Goal: Task Accomplishment & Management: Manage account settings

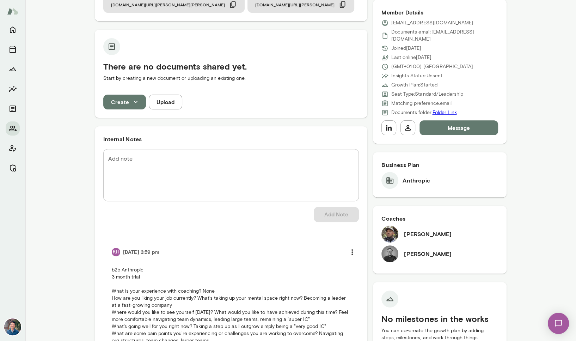
scroll to position [155, 0]
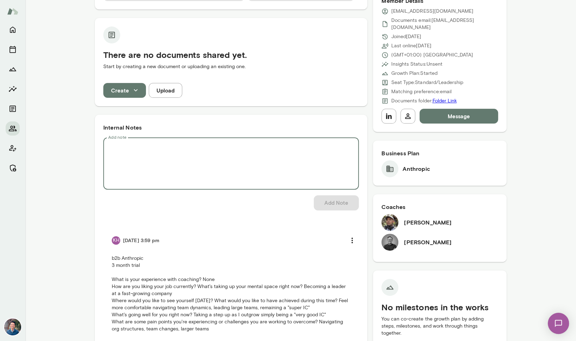
click at [226, 168] on textarea "Add note" at bounding box center [231, 163] width 246 height 41
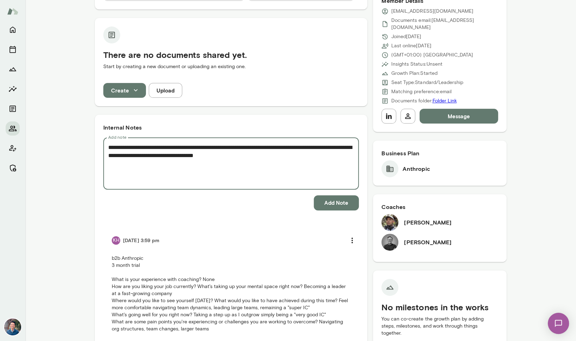
type textarea "**********"
click at [327, 204] on button "Add Note" at bounding box center [336, 202] width 45 height 15
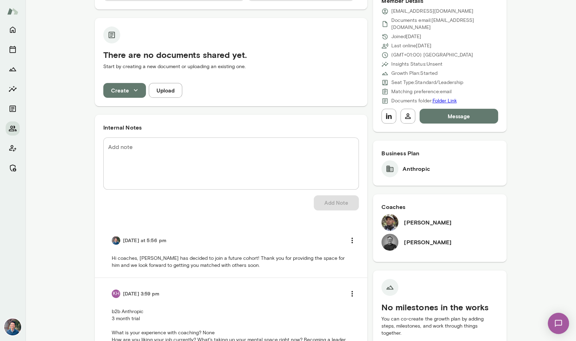
scroll to position [0, 0]
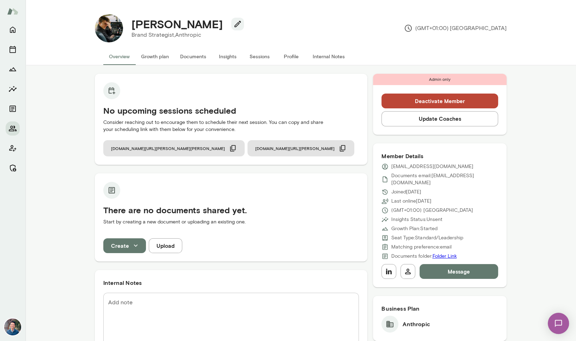
click at [454, 124] on button "Update Coaches" at bounding box center [440, 118] width 117 height 15
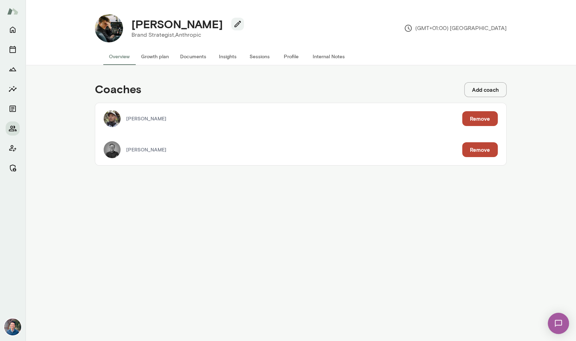
click at [486, 117] on button "Remove" at bounding box center [480, 118] width 36 height 15
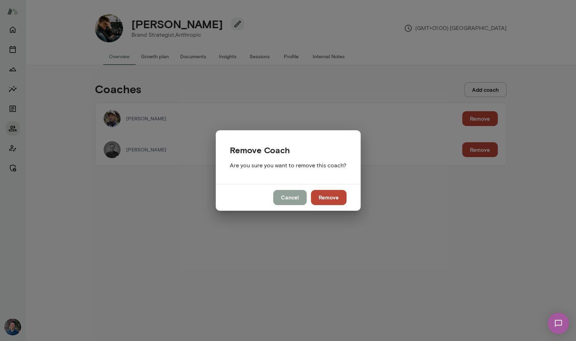
click at [293, 195] on button "Cancel" at bounding box center [290, 197] width 34 height 15
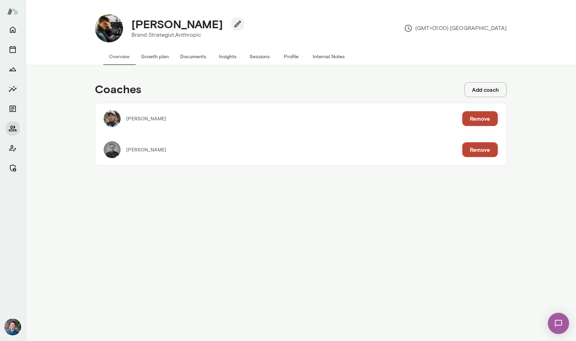
click at [485, 123] on button "Remove" at bounding box center [480, 118] width 36 height 15
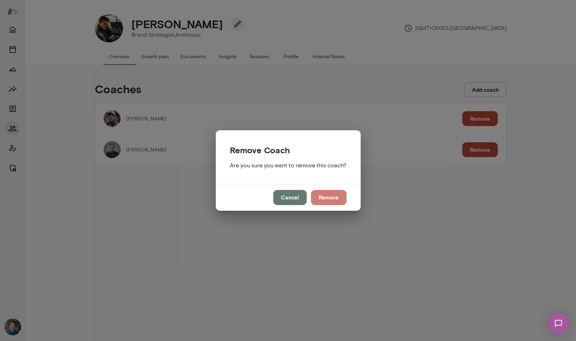
click at [340, 198] on button "Remove" at bounding box center [329, 197] width 36 height 15
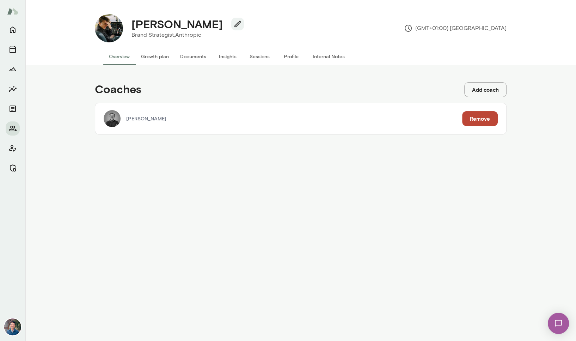
click at [485, 119] on button "Remove" at bounding box center [480, 118] width 36 height 15
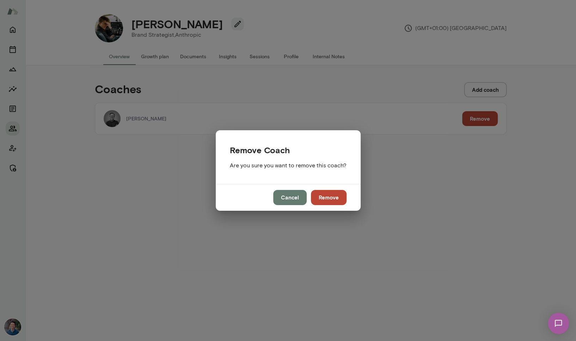
click at [336, 194] on button "Remove" at bounding box center [329, 197] width 36 height 15
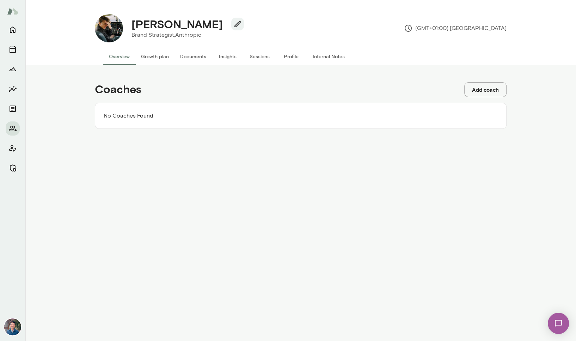
click at [111, 59] on button "Overview" at bounding box center [119, 56] width 32 height 17
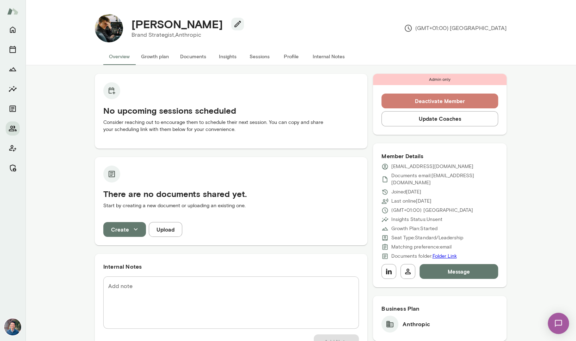
click at [475, 100] on button "Deactivate Member" at bounding box center [440, 100] width 117 height 15
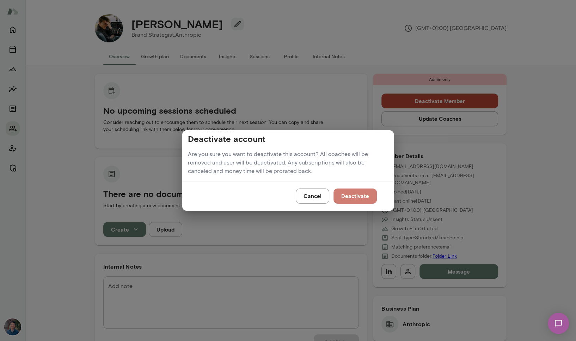
click at [369, 198] on button "Deactivate" at bounding box center [355, 195] width 43 height 15
